Goal: Navigation & Orientation: Find specific page/section

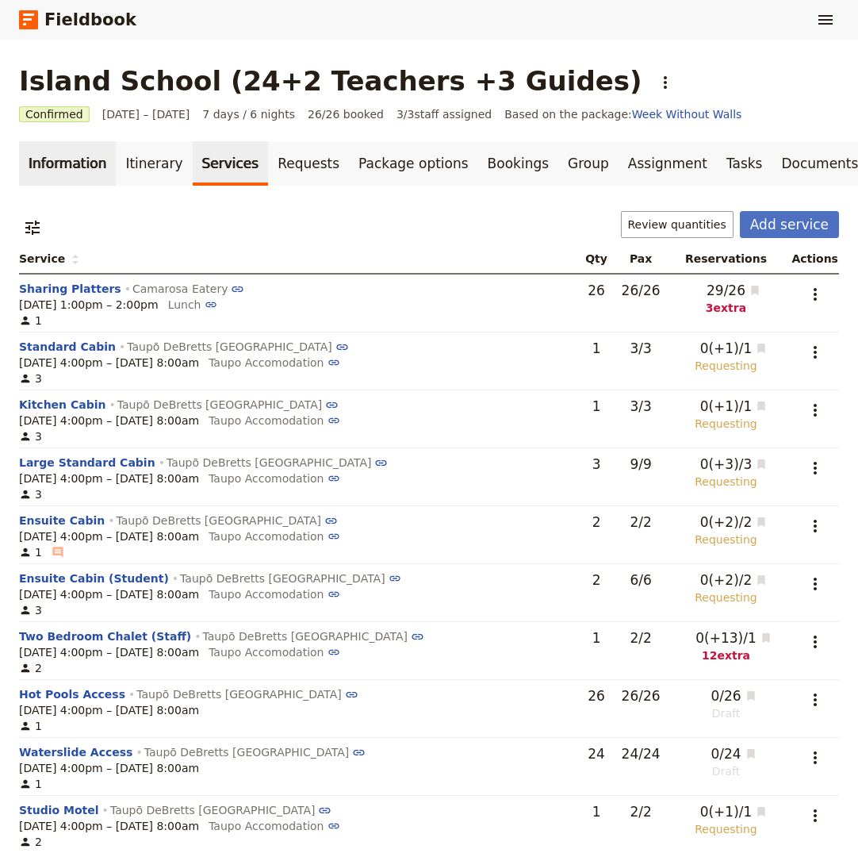
click at [52, 169] on link "Information" at bounding box center [67, 163] width 97 height 44
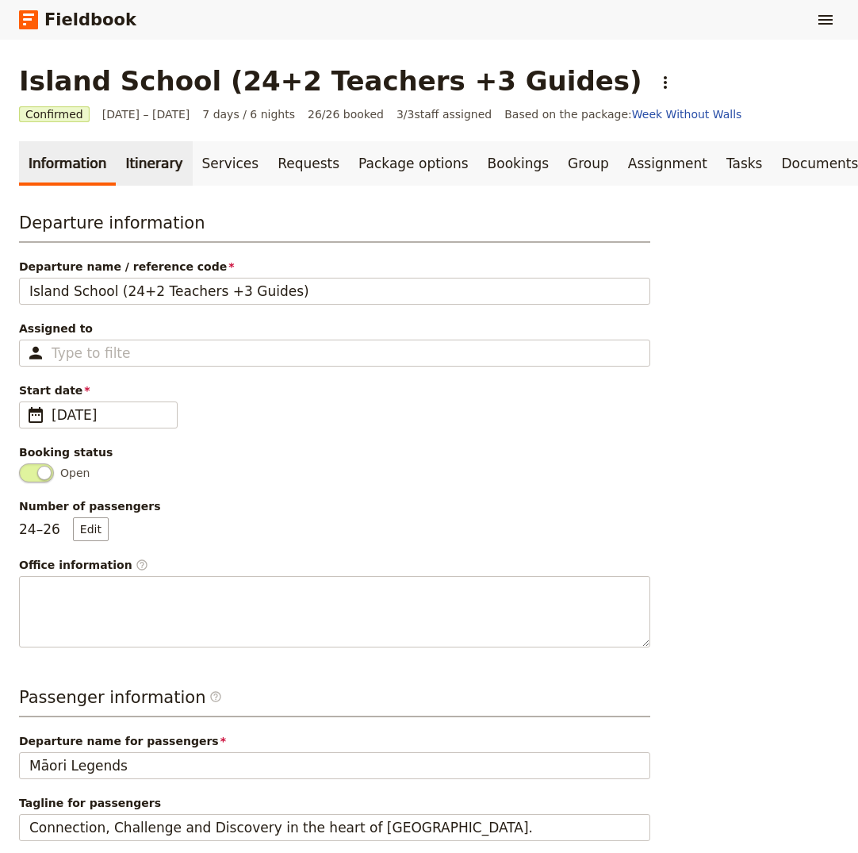
click at [132, 163] on link "Itinerary" at bounding box center [154, 163] width 76 height 44
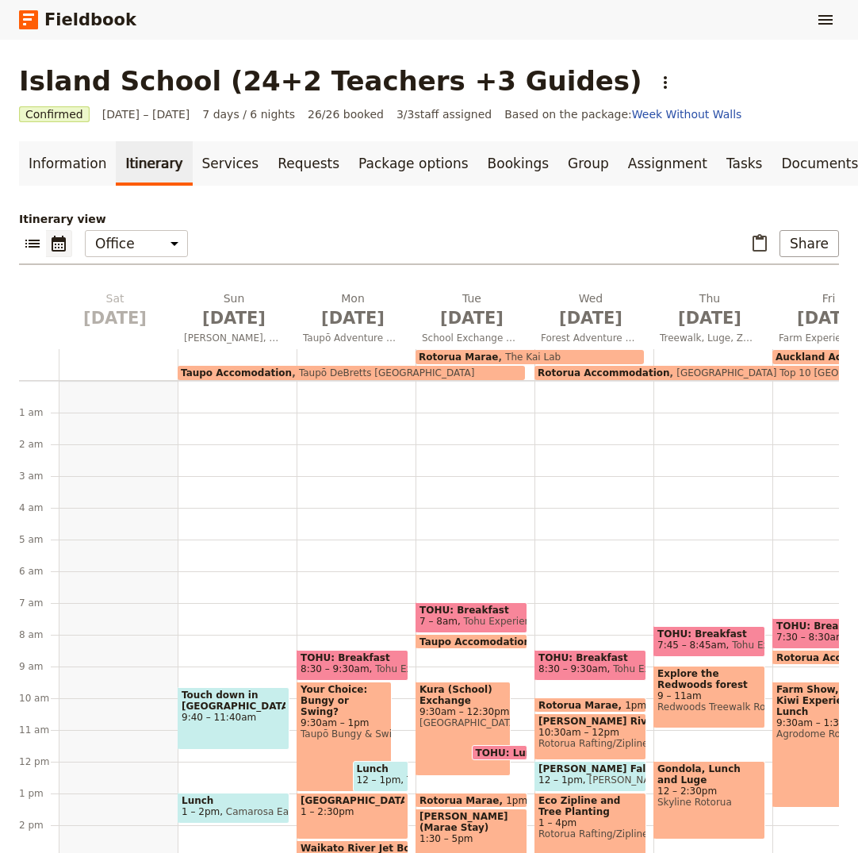
scroll to position [175, 0]
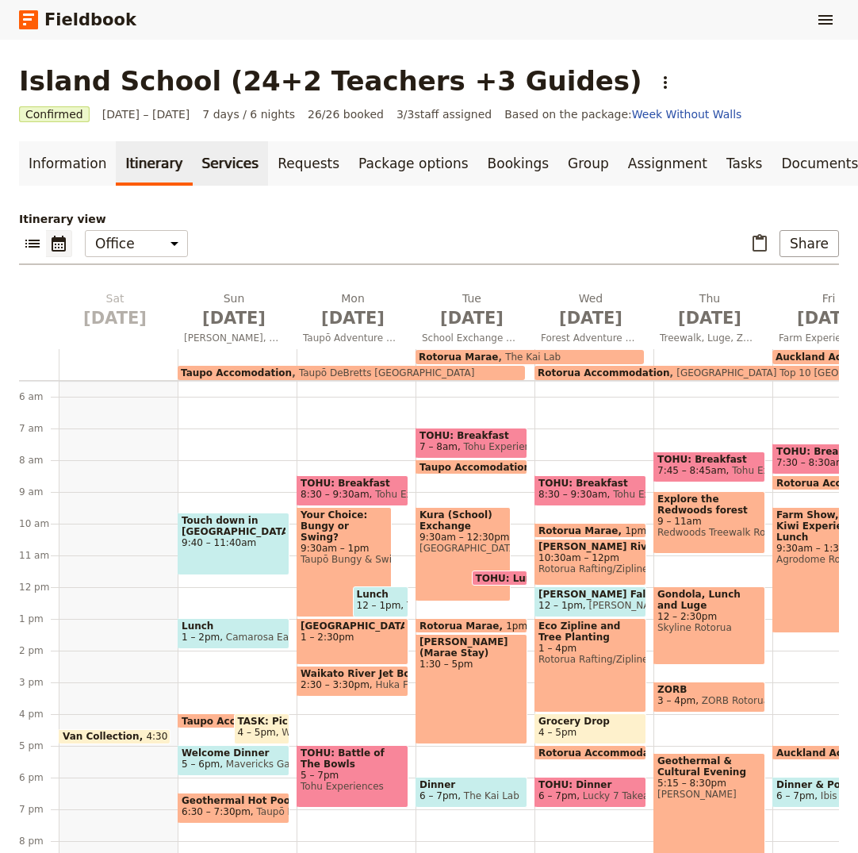
click at [209, 163] on link "Services" at bounding box center [231, 163] width 76 height 44
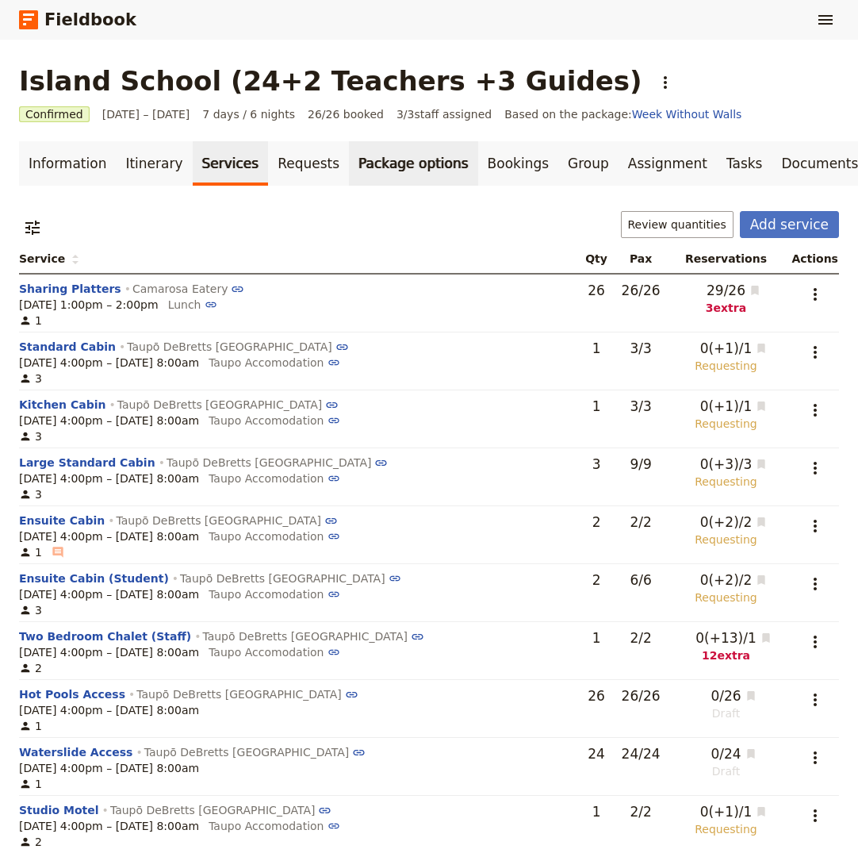
click at [379, 158] on link "Package options" at bounding box center [413, 163] width 129 height 44
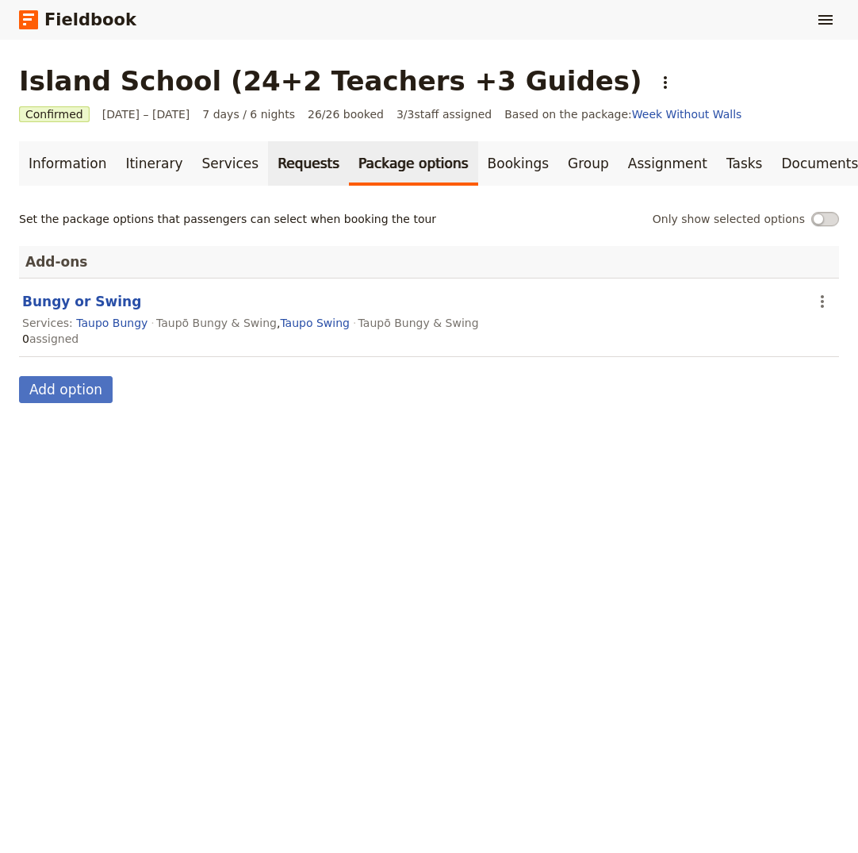
click at [283, 164] on link "Requests" at bounding box center [308, 163] width 81 height 44
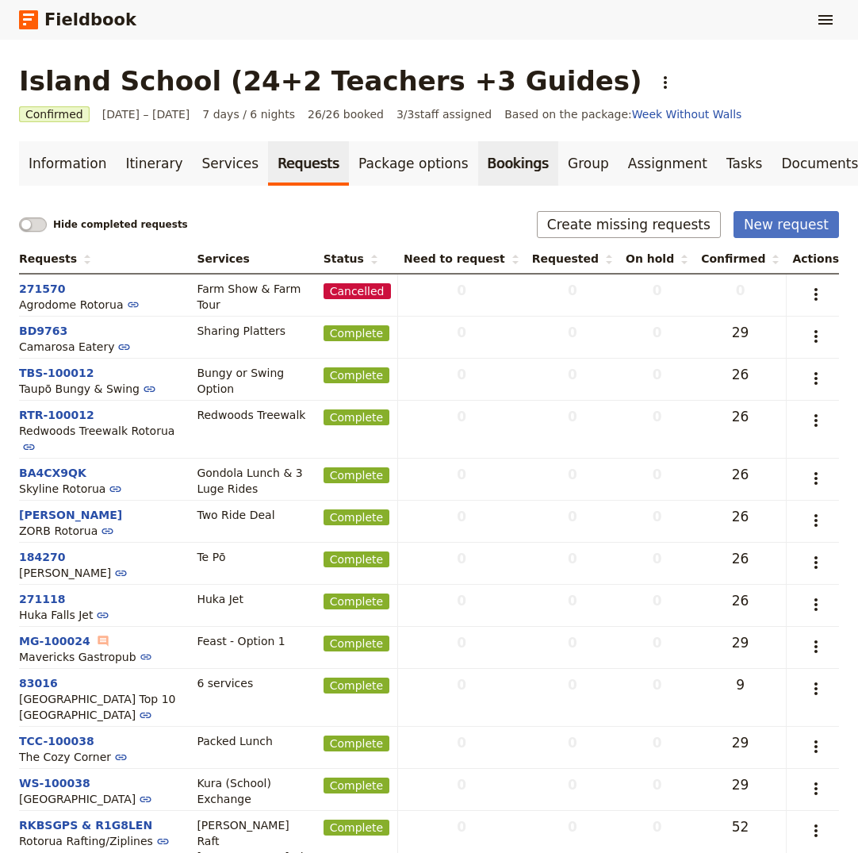
click at [480, 159] on link "Bookings" at bounding box center [518, 163] width 80 height 44
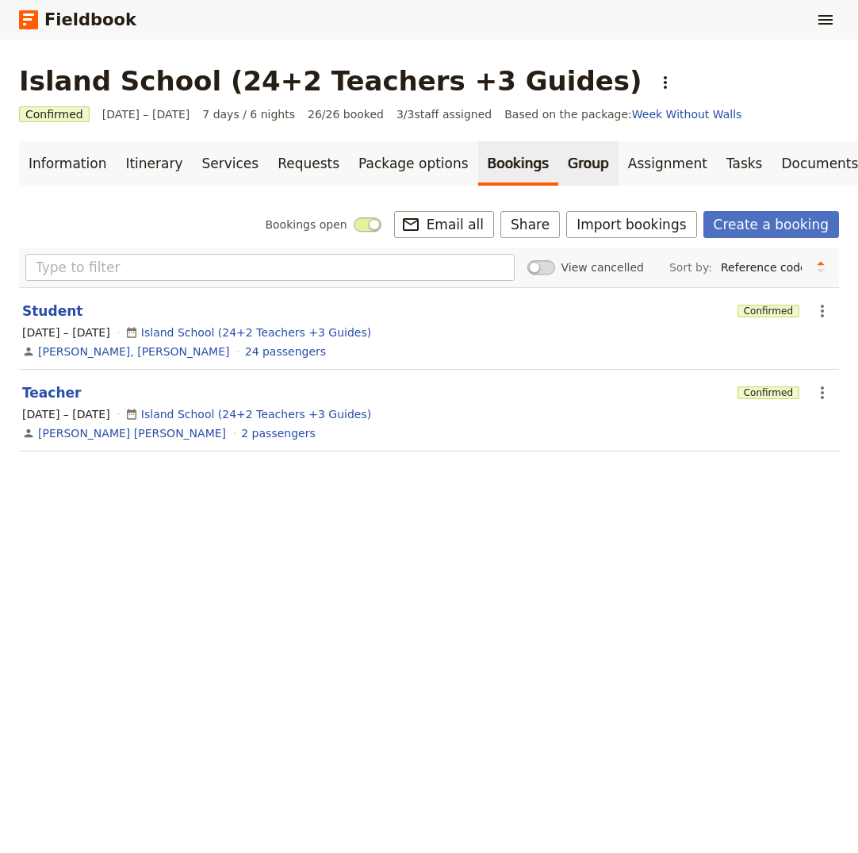
click at [558, 162] on link "Group" at bounding box center [588, 163] width 60 height 44
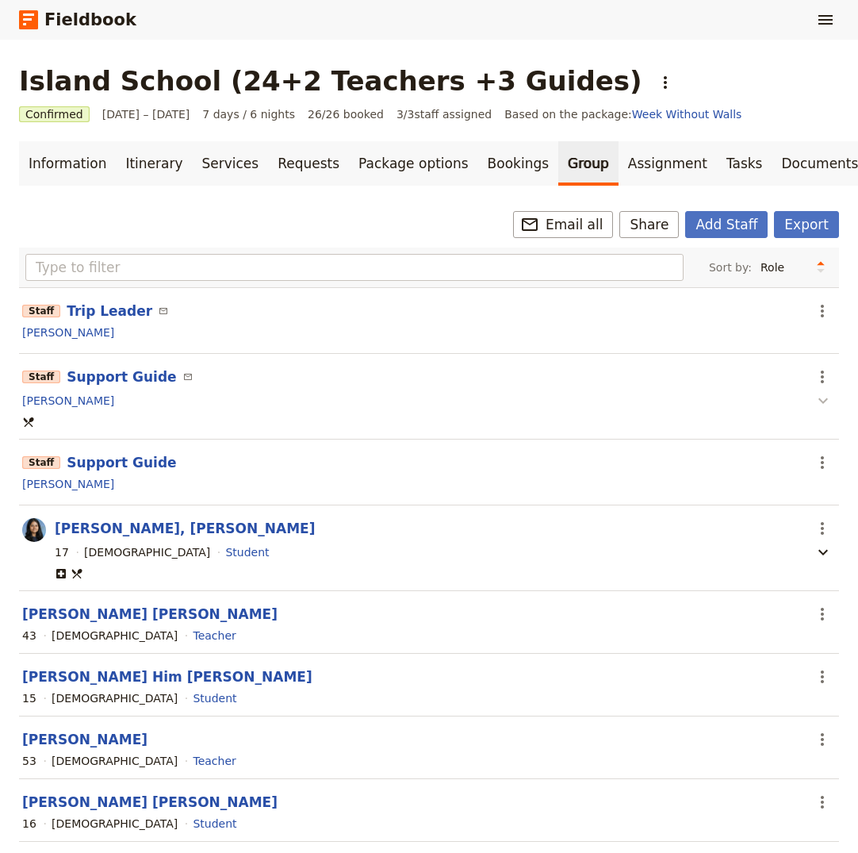
click at [825, 406] on icon "button" at bounding box center [823, 400] width 19 height 19
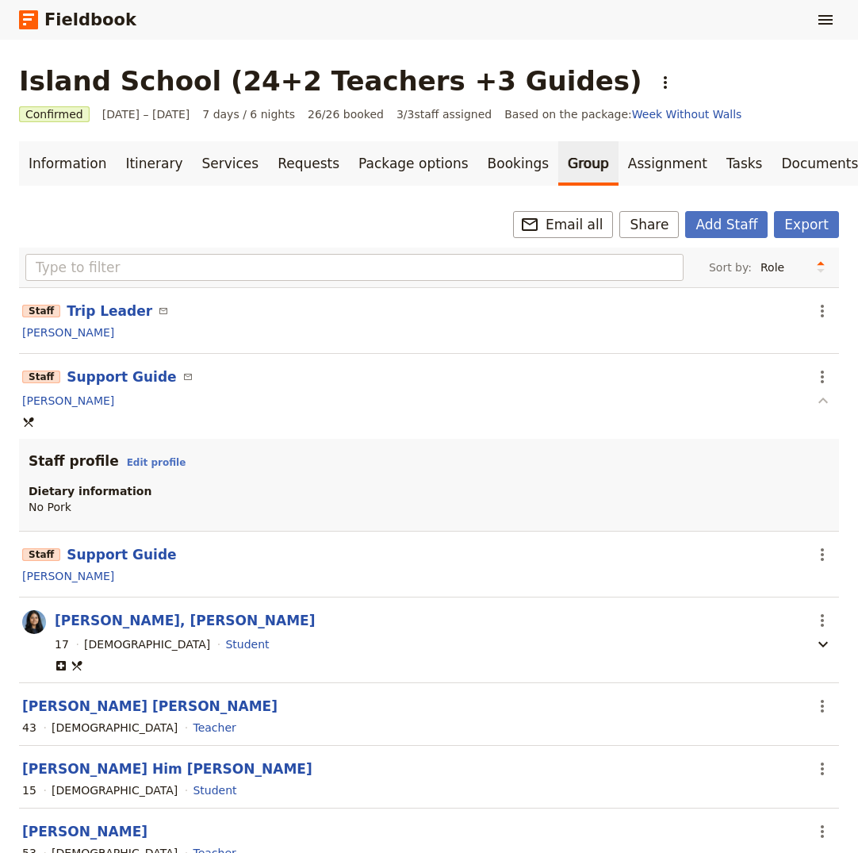
click at [825, 406] on icon "button" at bounding box center [823, 400] width 19 height 19
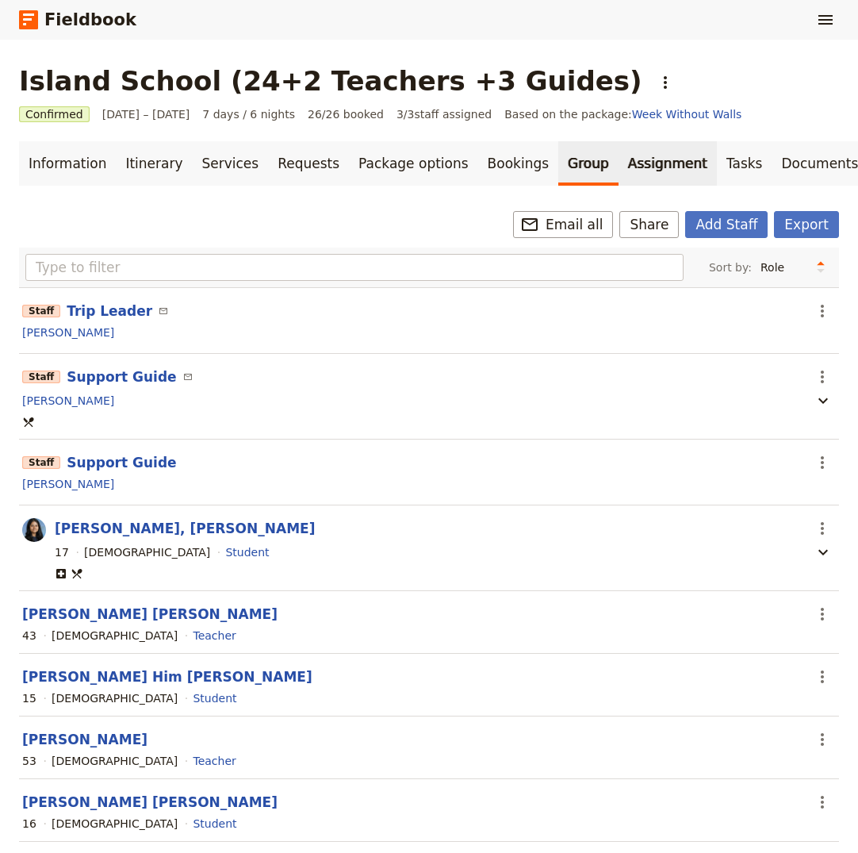
click at [619, 167] on link "Assignment" at bounding box center [668, 163] width 98 height 44
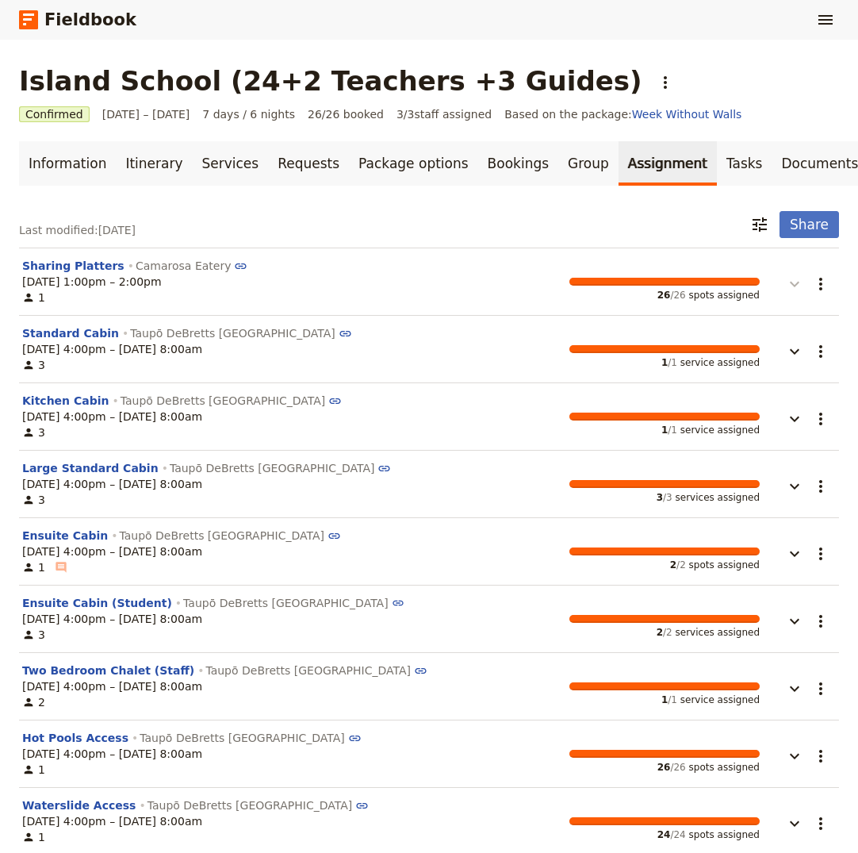
click at [798, 287] on icon "button" at bounding box center [794, 283] width 19 height 19
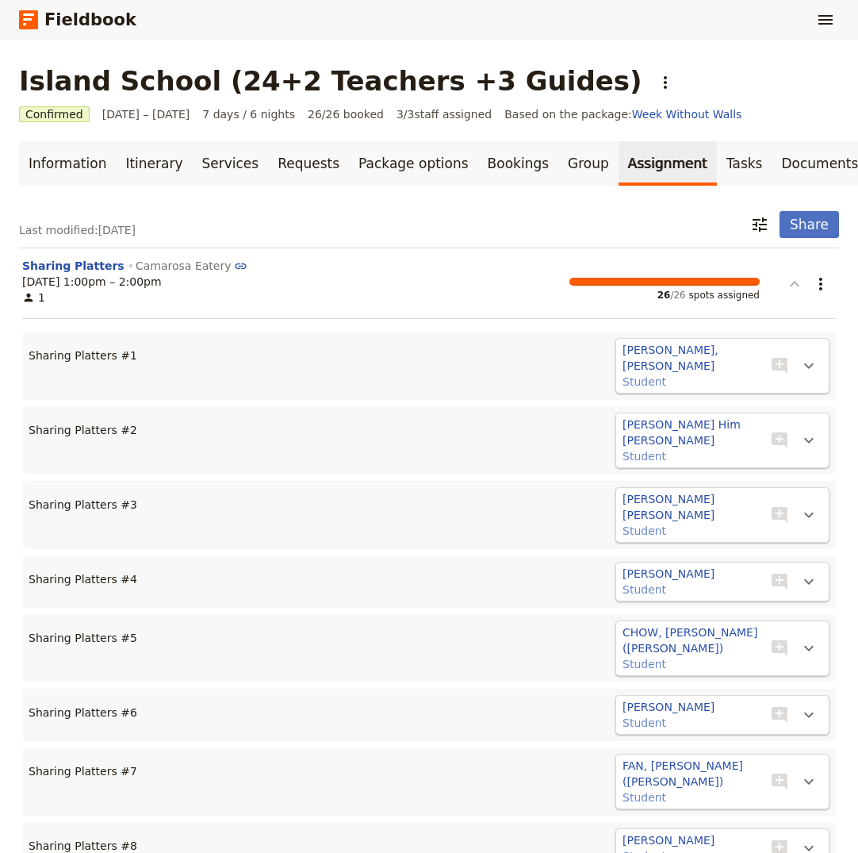
click at [798, 288] on icon "button" at bounding box center [794, 283] width 19 height 19
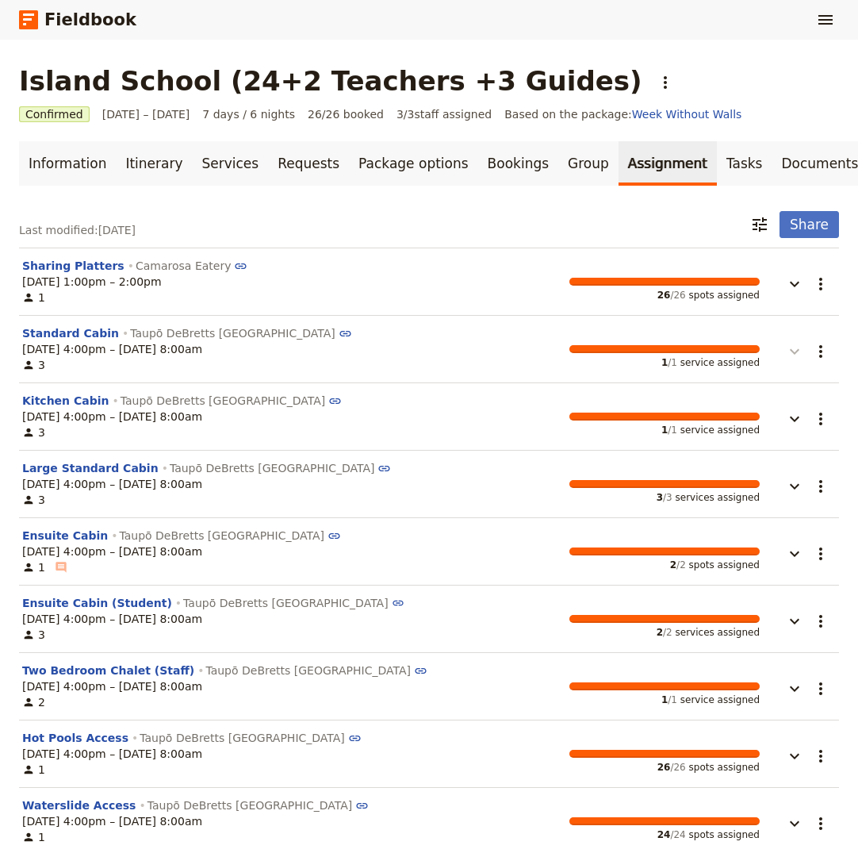
click at [799, 355] on icon "button" at bounding box center [794, 351] width 19 height 19
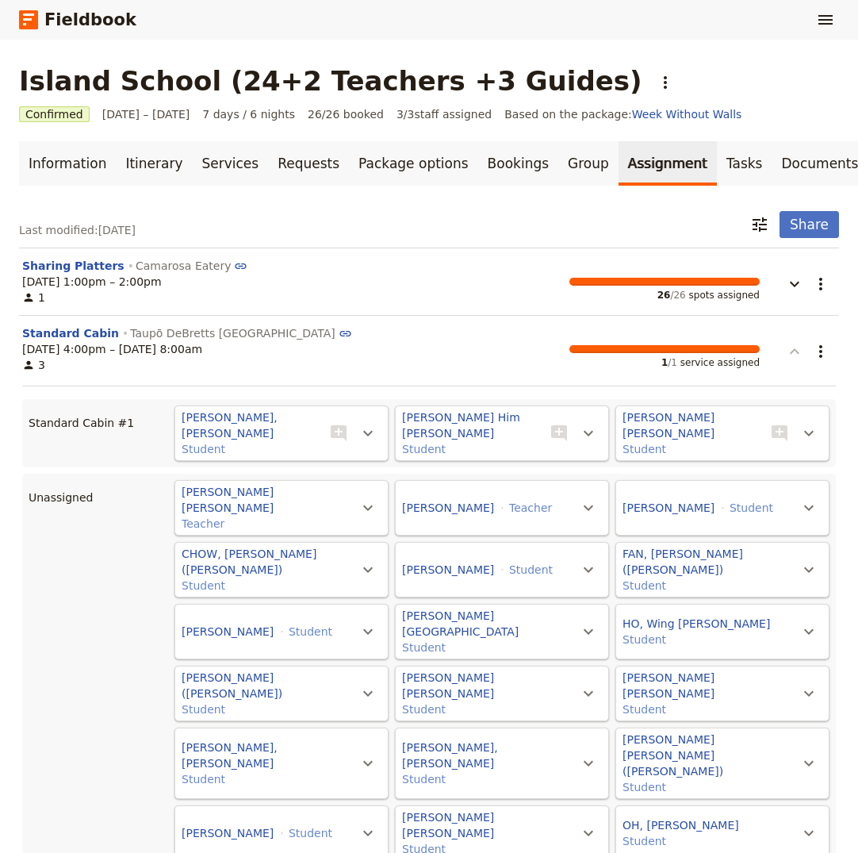
click at [796, 354] on icon "button" at bounding box center [794, 351] width 19 height 19
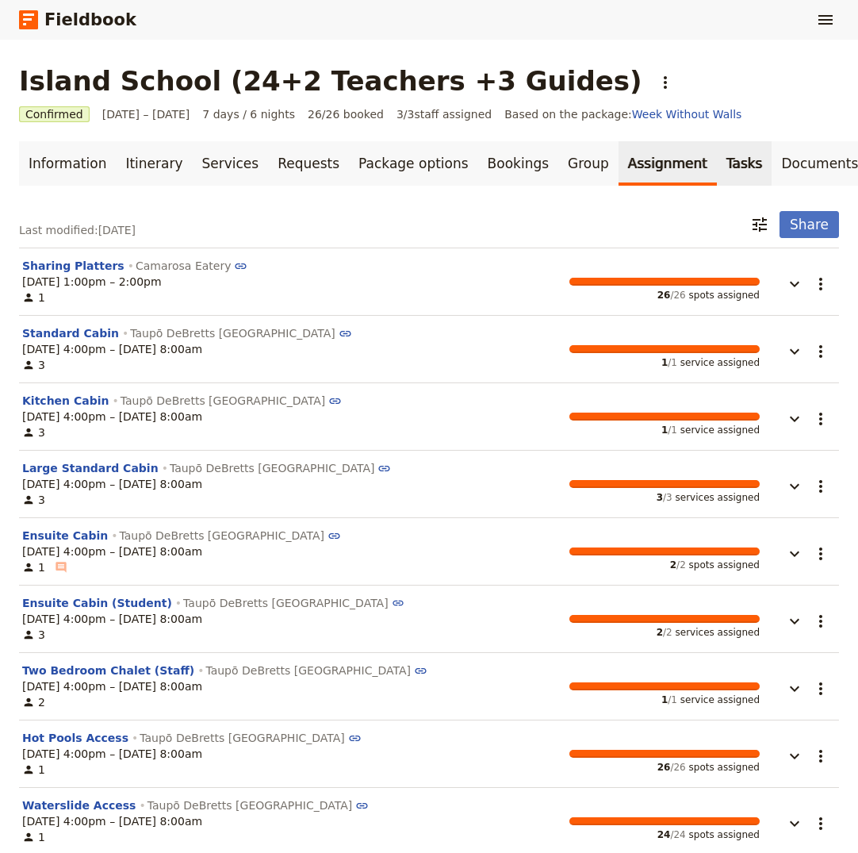
click at [717, 165] on link "Tasks" at bounding box center [745, 163] width 56 height 44
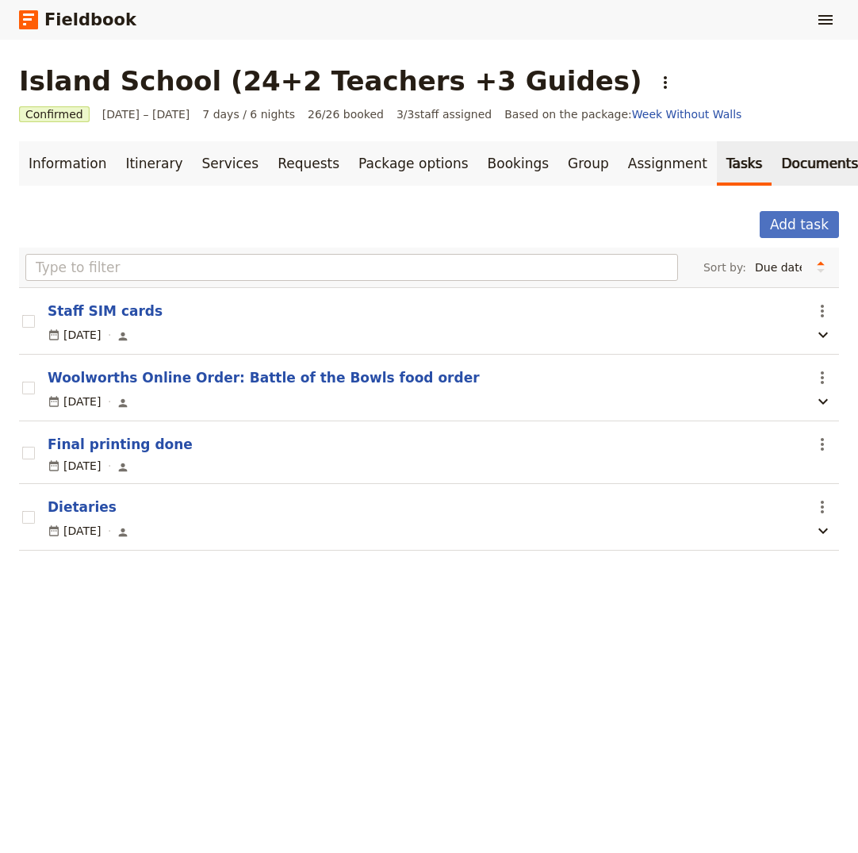
click at [772, 168] on link "Documents" at bounding box center [820, 163] width 96 height 44
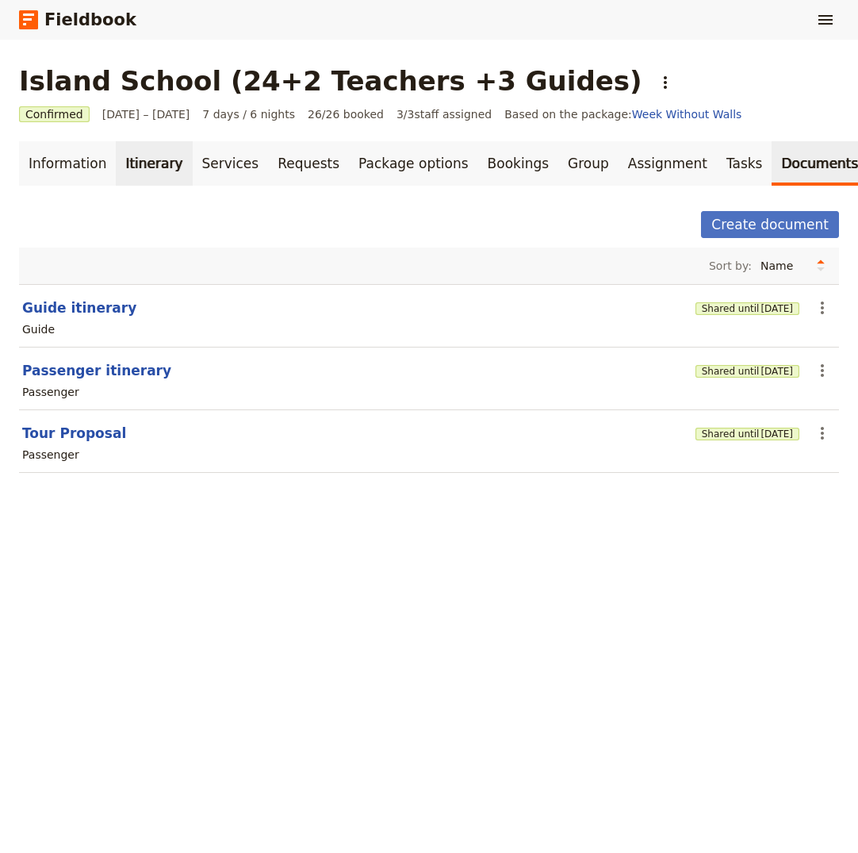
click at [144, 163] on link "Itinerary" at bounding box center [154, 163] width 76 height 44
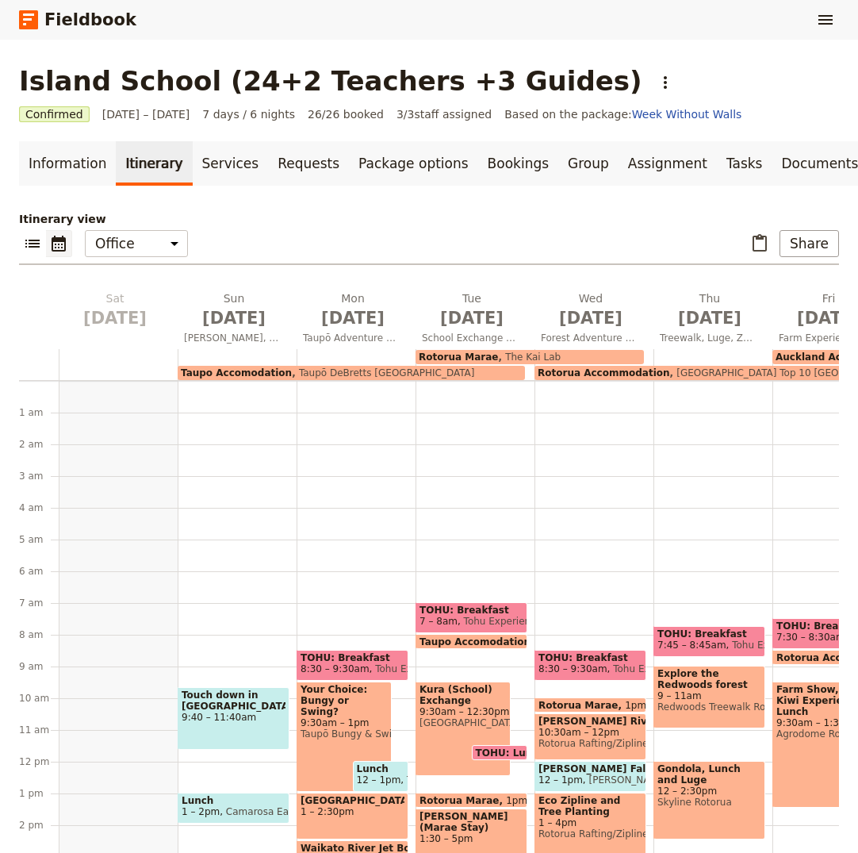
scroll to position [175, 0]
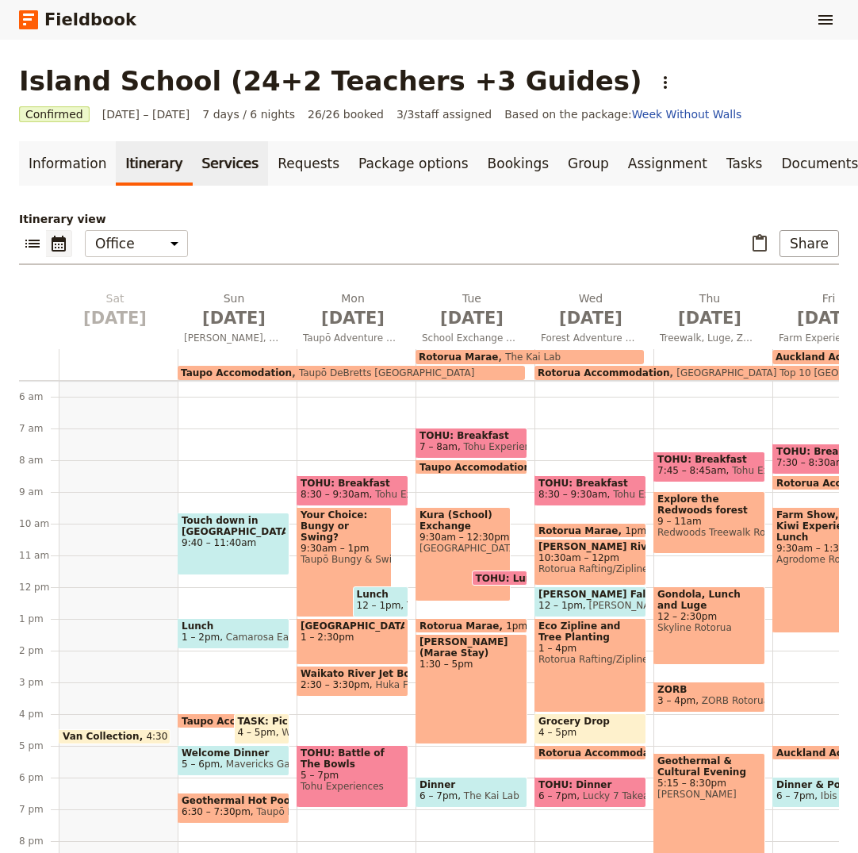
click at [194, 163] on link "Services" at bounding box center [231, 163] width 76 height 44
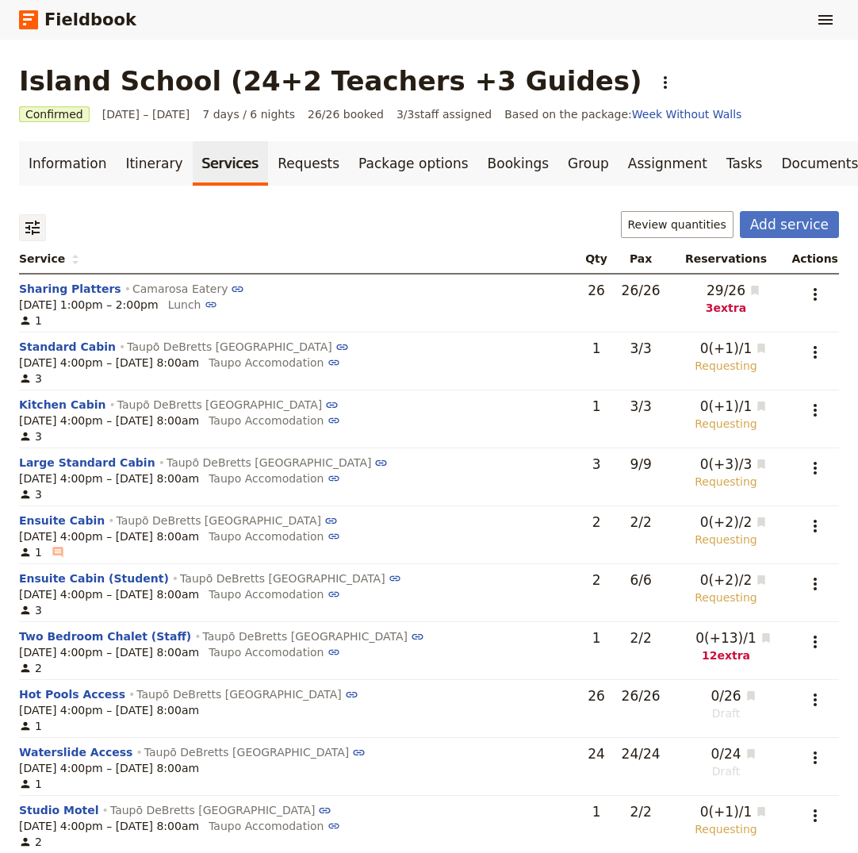
click at [25, 231] on icon "Filter reservations" at bounding box center [32, 227] width 19 height 19
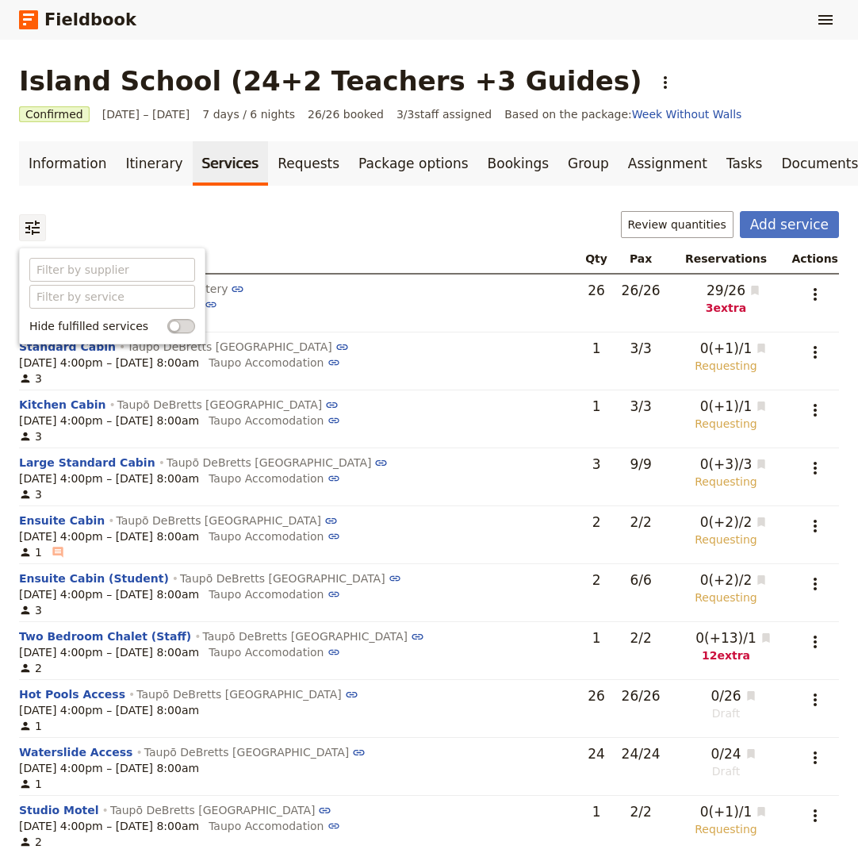
click at [167, 325] on span at bounding box center [181, 326] width 28 height 14
click at [167, 319] on input "checkbox" at bounding box center [167, 319] width 0 height 0
click at [175, 326] on span at bounding box center [181, 326] width 28 height 14
click at [167, 319] on input "checkbox" at bounding box center [167, 319] width 0 height 0
click at [336, 297] on div "[DATE] 1:00pm – 2:00pm Lunch" at bounding box center [296, 305] width 554 height 16
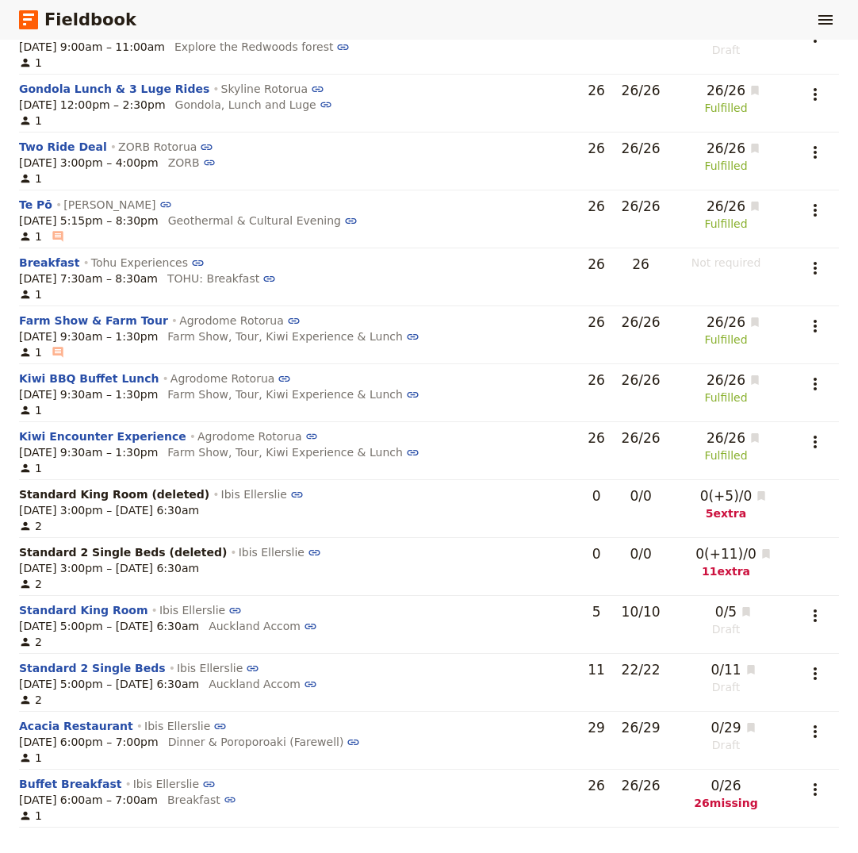
scroll to position [3790, 0]
